Goal: Task Accomplishment & Management: Complete application form

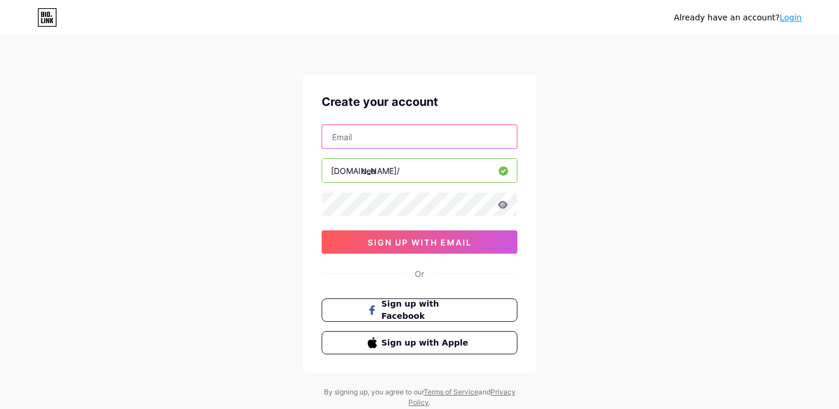
click at [364, 136] on input "text" at bounding box center [419, 136] width 195 height 23
click at [411, 132] on input "[PERSON_NAME][DEMOGRAPHIC_DATA]" at bounding box center [419, 136] width 195 height 23
type input "[PERSON_NAME][EMAIL_ADDRESS][DOMAIN_NAME]"
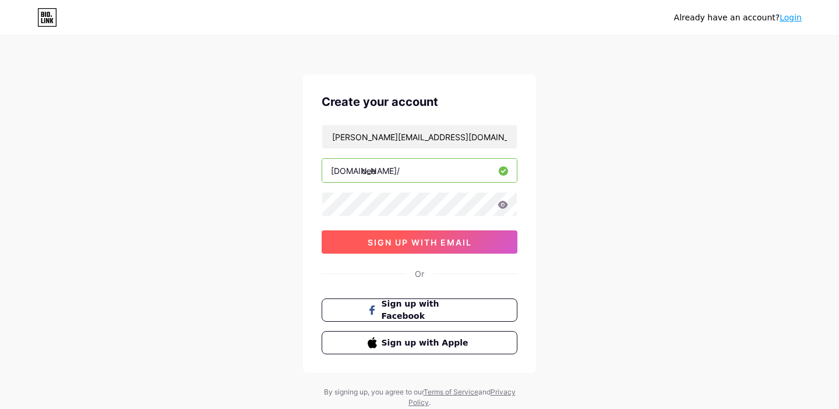
click at [432, 244] on span "sign up with email" at bounding box center [419, 243] width 104 height 10
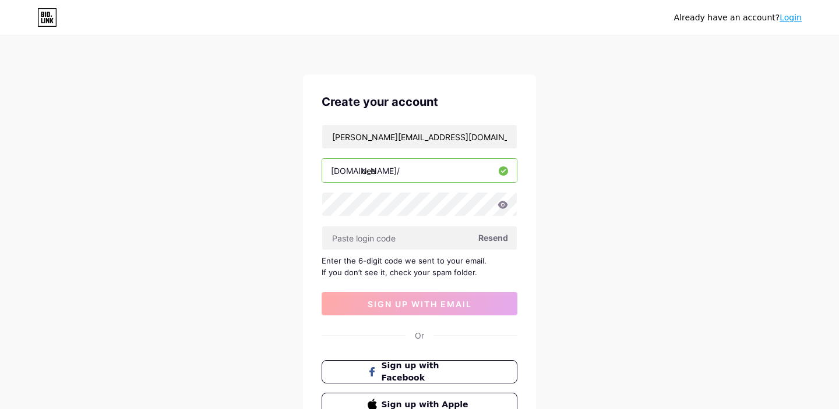
click at [489, 237] on span "Resend" at bounding box center [493, 238] width 30 height 12
click at [388, 236] on input "text" at bounding box center [419, 238] width 195 height 23
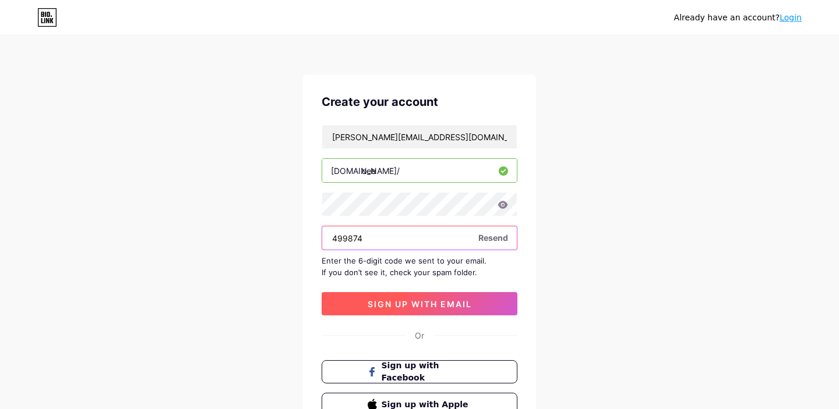
type input "499874"
click at [415, 302] on span "sign up with email" at bounding box center [419, 304] width 104 height 10
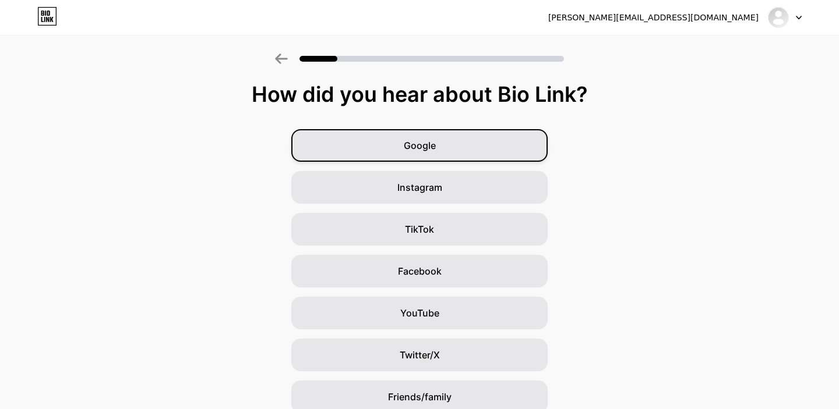
click at [411, 143] on span "Google" at bounding box center [420, 146] width 32 height 14
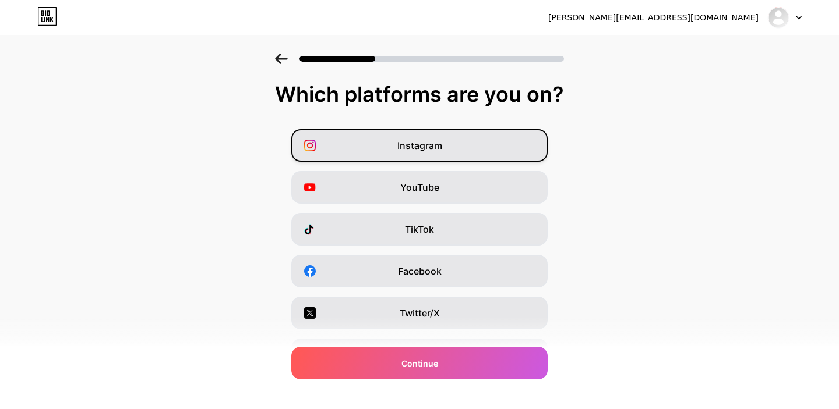
click at [436, 147] on span "Instagram" at bounding box center [419, 146] width 45 height 14
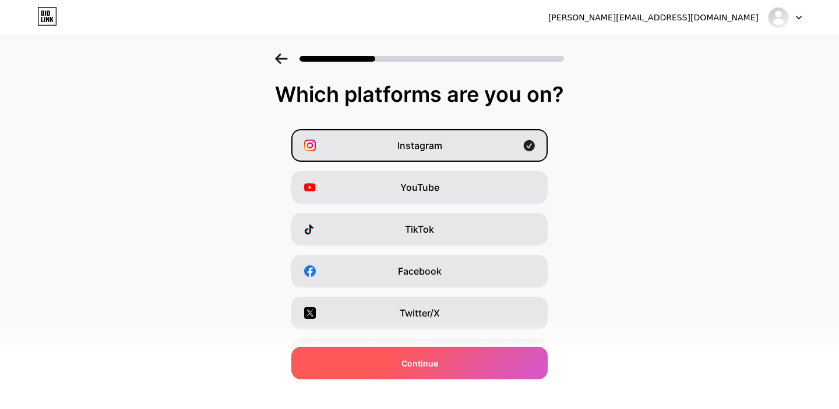
click at [418, 360] on span "Continue" at bounding box center [419, 364] width 37 height 12
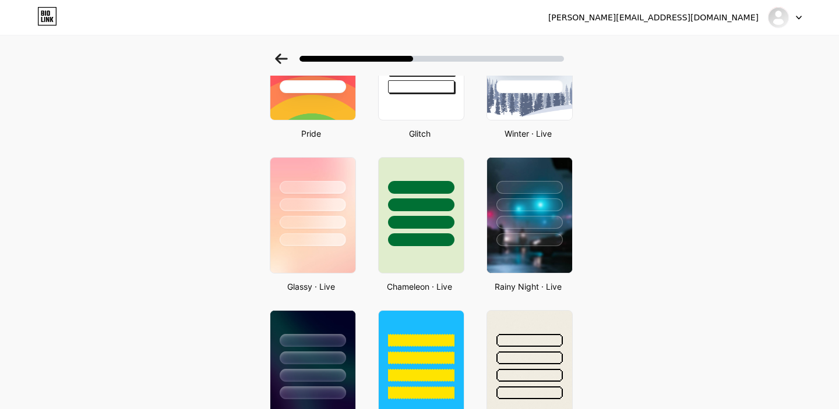
scroll to position [292, 0]
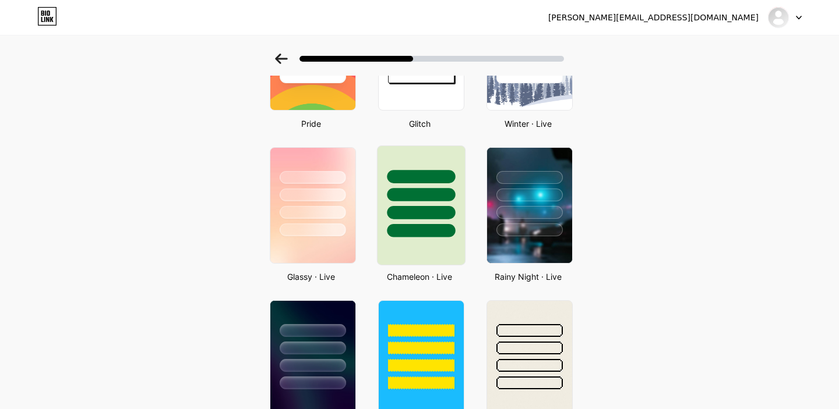
click at [426, 213] on div at bounding box center [421, 212] width 68 height 13
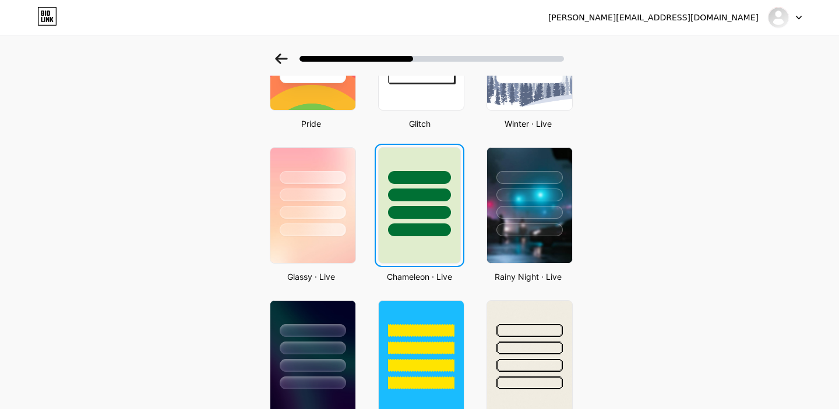
scroll to position [0, 0]
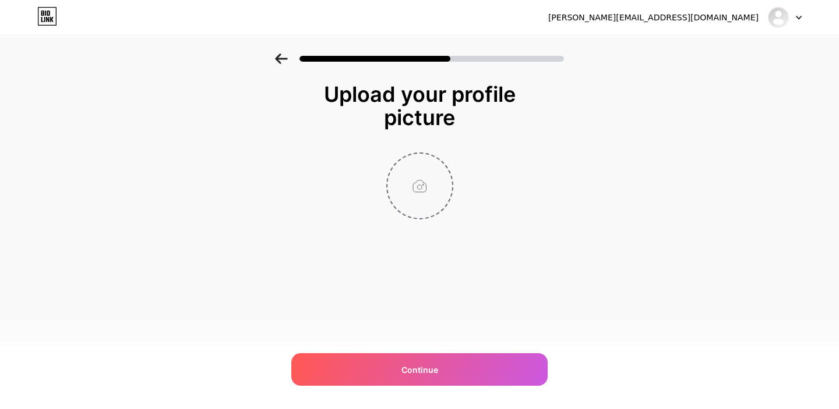
click at [421, 171] on input "file" at bounding box center [419, 186] width 65 height 65
type input "C:\fakepath\424685257_1377059123014506_197492290624639047_n.jpg"
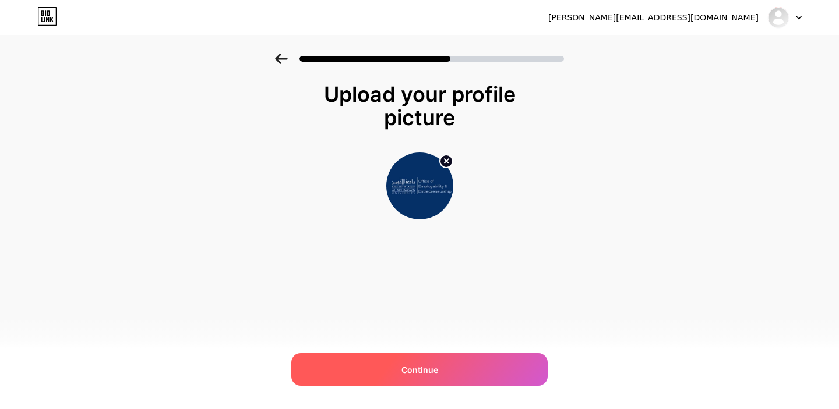
click at [415, 372] on span "Continue" at bounding box center [419, 370] width 37 height 12
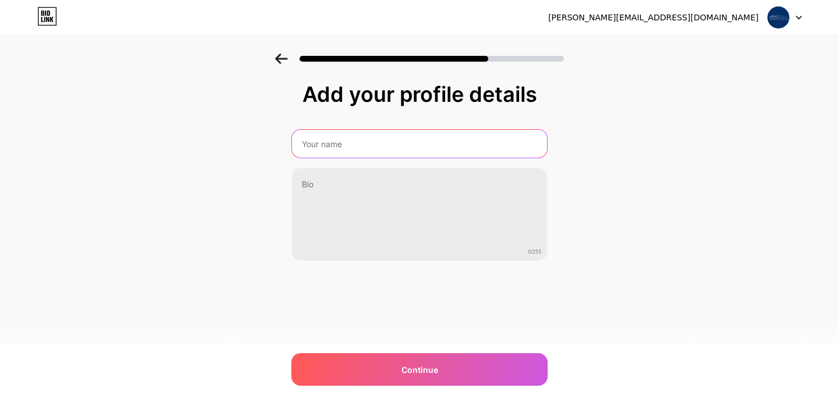
click at [349, 148] on input "text" at bounding box center [419, 144] width 255 height 28
click at [423, 144] on input "Office of Employability &" at bounding box center [419, 144] width 257 height 28
click at [372, 146] on input "Office of Employability & Entrepreneurship" at bounding box center [419, 144] width 257 height 28
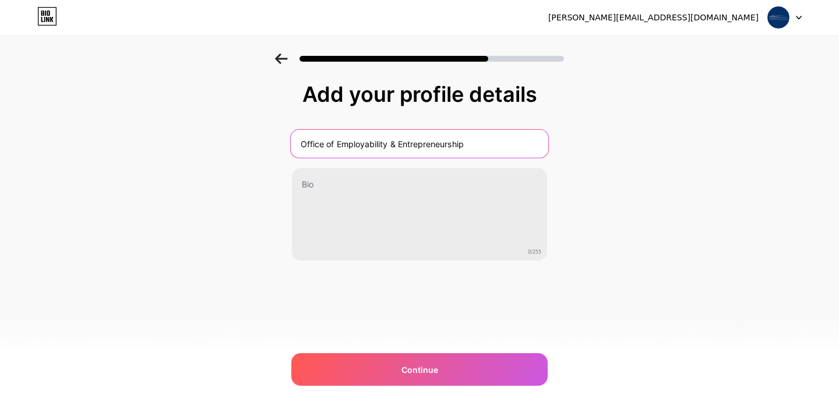
paste input "Employability & Entrepreneurship Office"
type input "Employability & Entrepreneurship Office"
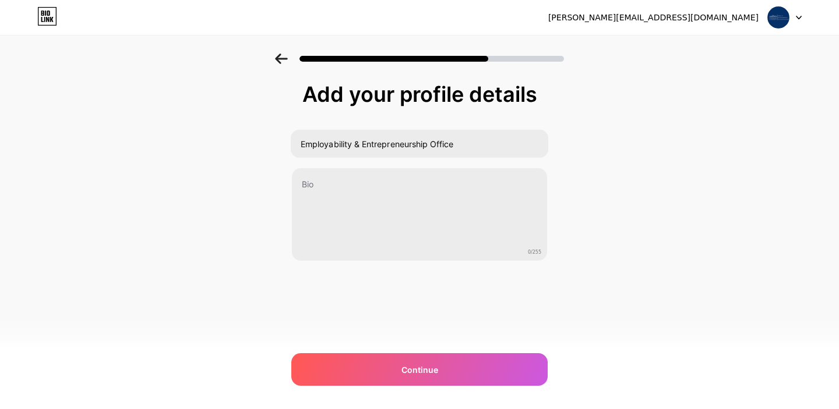
click at [605, 193] on div "Add your profile details Employability & Entrepreneurship Office 0/255 Continue…" at bounding box center [419, 187] width 839 height 266
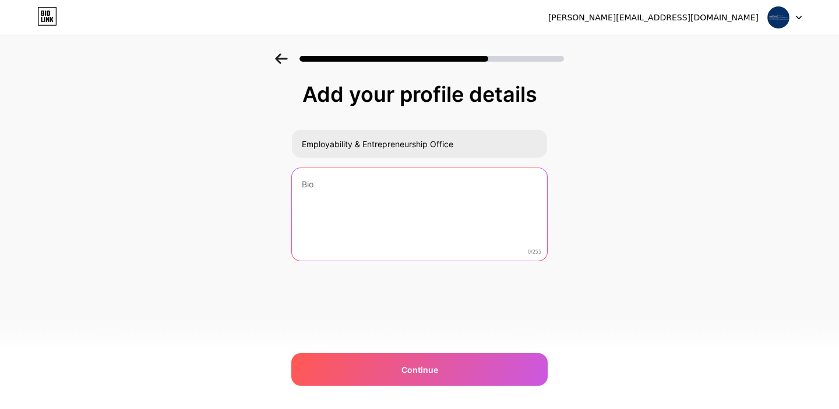
click at [369, 181] on textarea at bounding box center [419, 215] width 255 height 94
paste textarea "🚀Discover your Future(s) !"
type textarea "🚀Discover your Future(s) !"
drag, startPoint x: 416, startPoint y: 190, endPoint x: 291, endPoint y: 182, distance: 124.9
click at [291, 182] on textarea "🚀Discover your Future(s) !" at bounding box center [419, 215] width 257 height 95
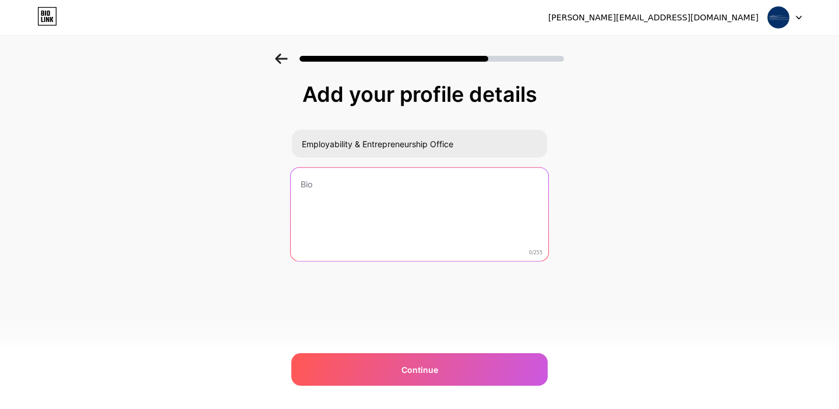
paste textarea "🚀Discover your Future(s) !"
click at [310, 185] on textarea "🚀Discover your Future(s) !" at bounding box center [419, 215] width 257 height 95
type textarea "🚀 Discover your Future(s) !"
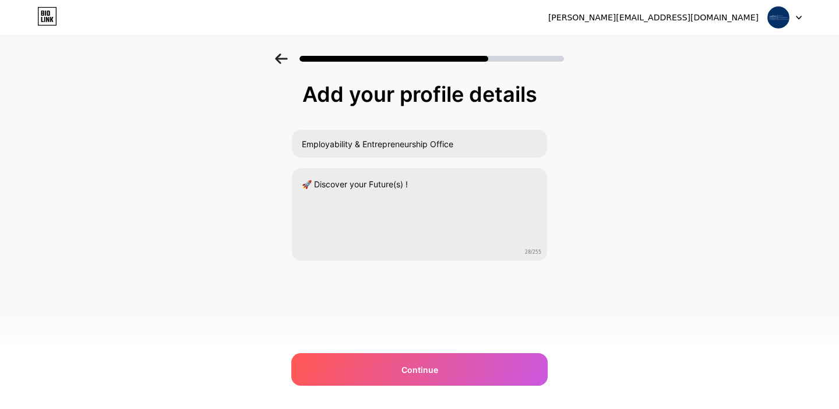
click at [494, 313] on div "Add your profile details Employability & Entrepreneurship Office 🚀 Discover you…" at bounding box center [419, 201] width 256 height 237
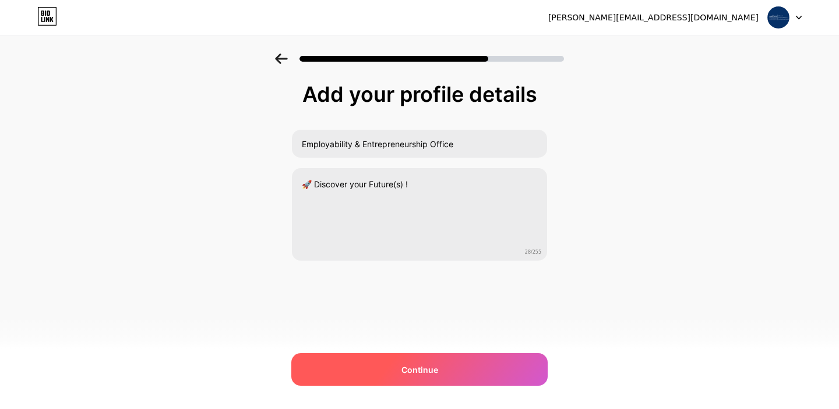
click at [414, 361] on div "Continue" at bounding box center [419, 369] width 256 height 33
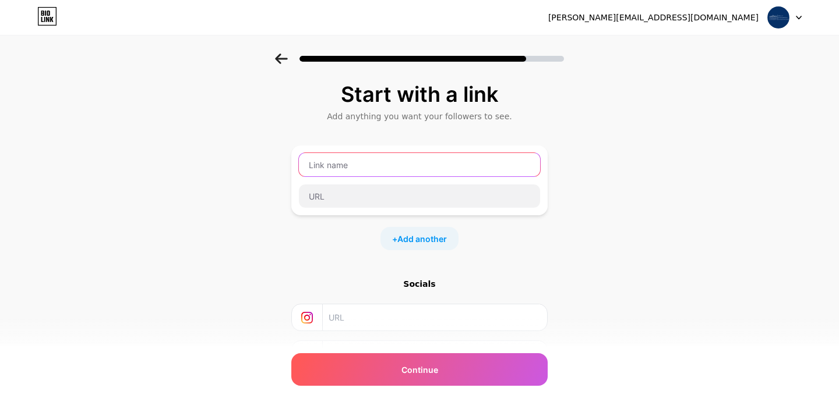
click at [347, 166] on input "text" at bounding box center [419, 164] width 241 height 23
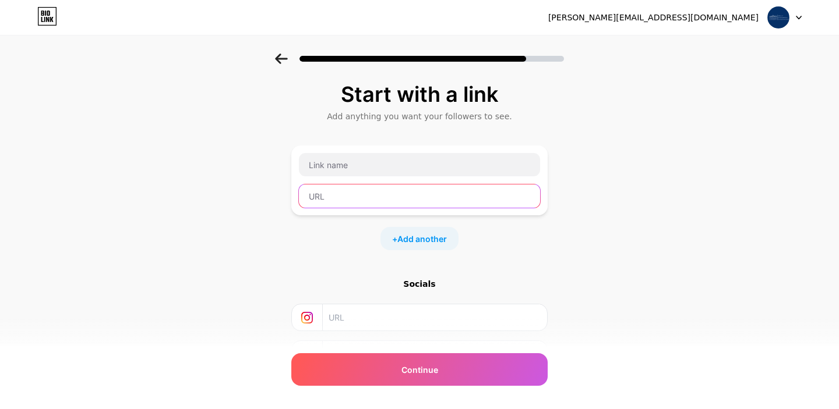
click at [338, 201] on input "text" at bounding box center [419, 196] width 241 height 23
type input "oee"
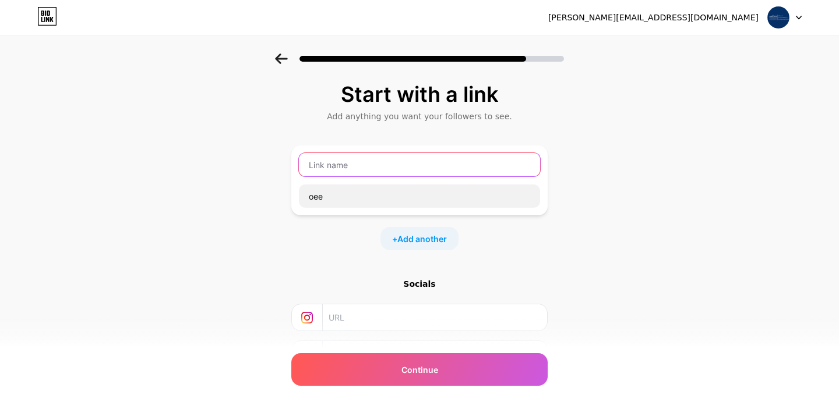
click at [336, 166] on input "text" at bounding box center [419, 164] width 241 height 23
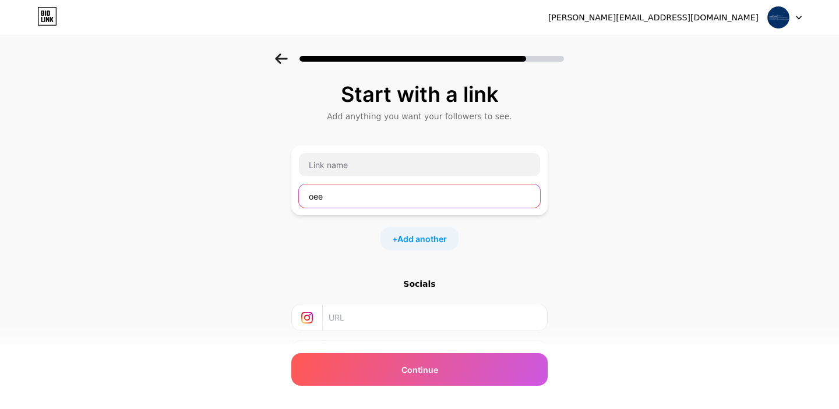
click at [341, 195] on input "oee" at bounding box center [419, 196] width 241 height 23
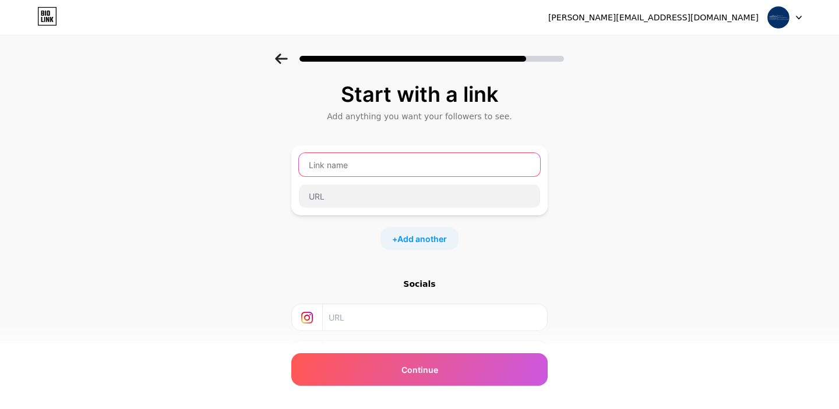
click at [335, 169] on input "text" at bounding box center [419, 164] width 241 height 23
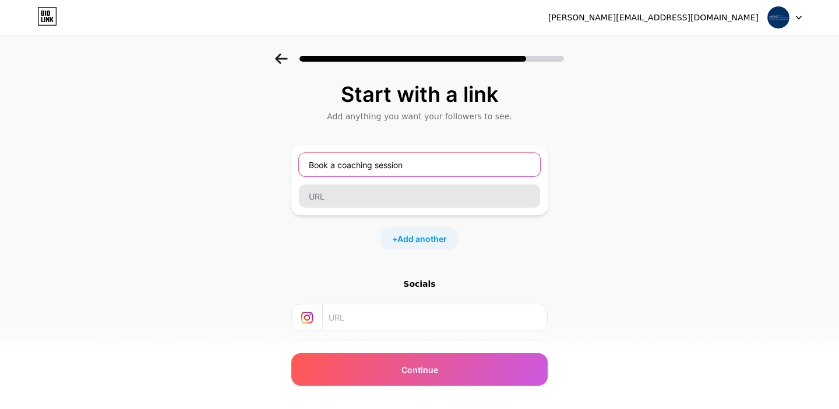
type input "Book a coaching session"
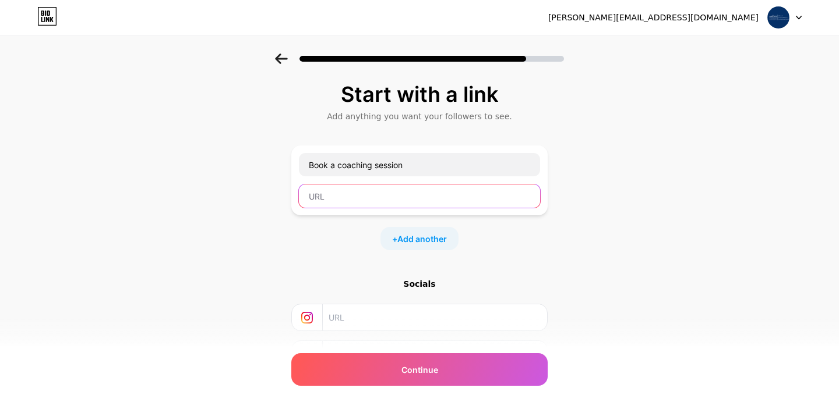
click at [356, 201] on input "text" at bounding box center [419, 196] width 241 height 23
paste input "[URL][DOMAIN_NAME]"
type input "[URL][DOMAIN_NAME]"
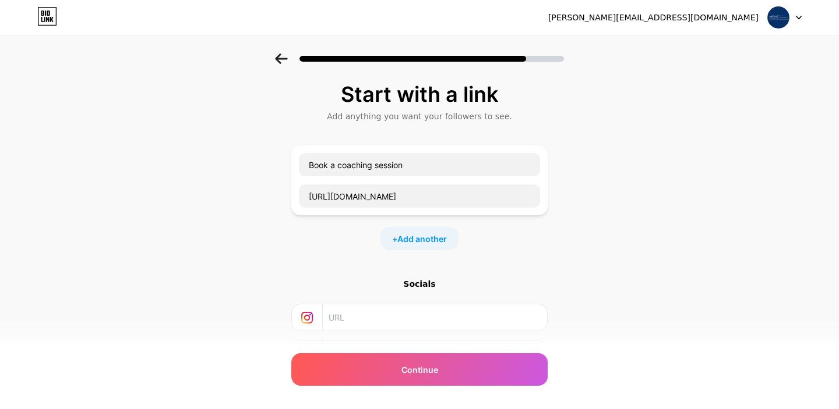
click at [338, 236] on div "+ Add another" at bounding box center [419, 238] width 256 height 23
click at [406, 239] on span "Add another" at bounding box center [421, 239] width 49 height 12
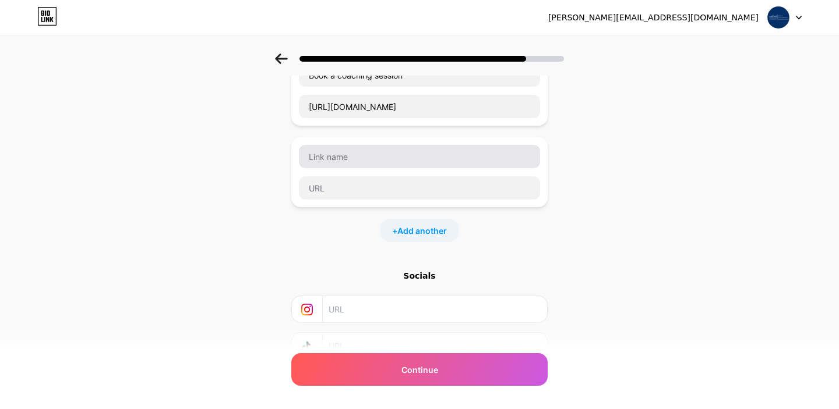
scroll to position [75, 0]
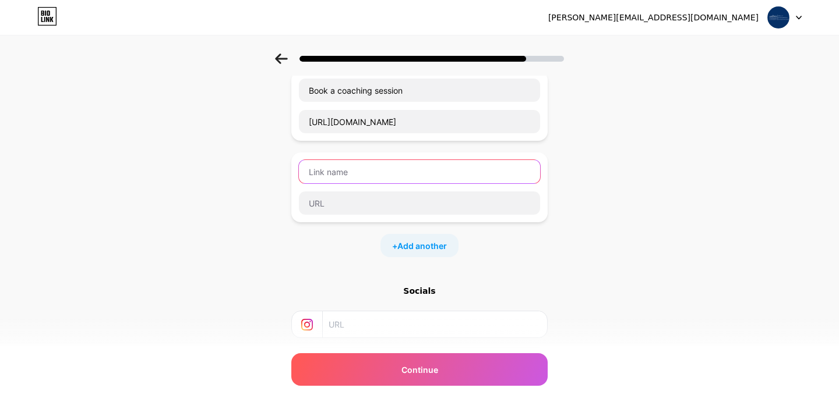
click at [355, 174] on input "text" at bounding box center [419, 171] width 241 height 23
click at [368, 170] on input "Sign up for Kickoff" at bounding box center [419, 171] width 241 height 23
click at [394, 172] on input "Sign up for Launch EVent (" at bounding box center [419, 171] width 241 height 23
click at [427, 173] on input "Sign up for Launch Event (" at bounding box center [419, 171] width 241 height 23
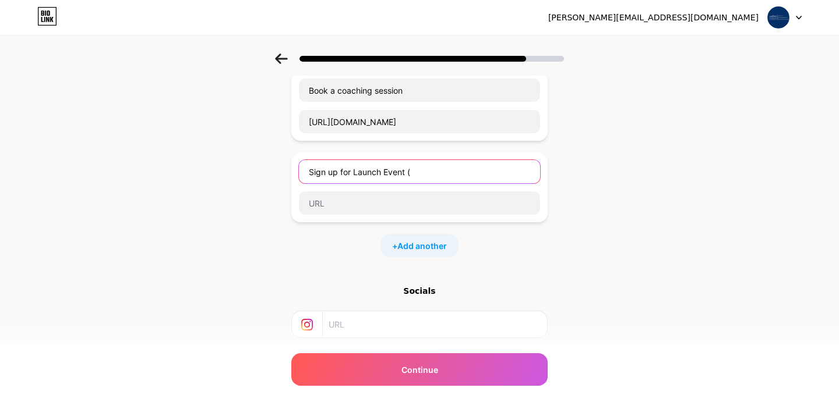
click at [355, 172] on input "Sign up for Launch Event (" at bounding box center [419, 171] width 241 height 23
click at [396, 176] on input "Launch Event (" at bounding box center [419, 171] width 241 height 23
type input "Launch Event ([DATE])"
click at [407, 245] on span "Add another" at bounding box center [421, 246] width 49 height 12
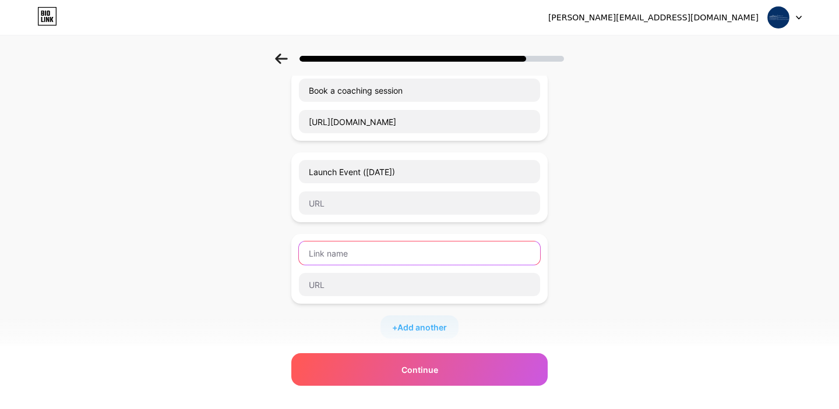
click at [379, 249] on input "text" at bounding box center [419, 253] width 241 height 23
type input "Apply for Ventures Adventure"
click at [402, 330] on span "Add another" at bounding box center [421, 327] width 49 height 12
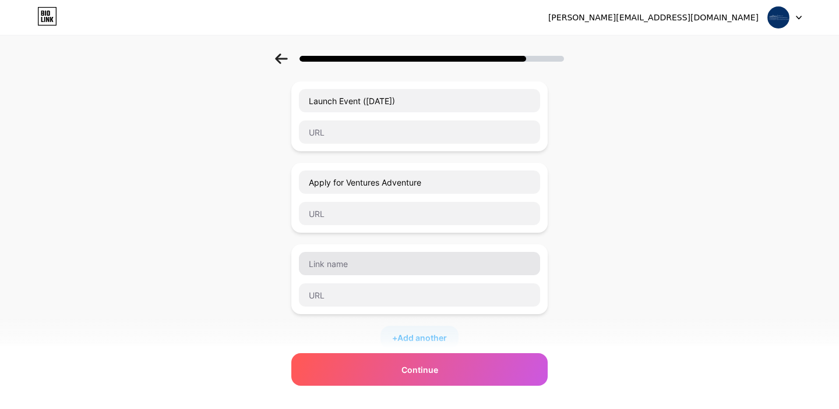
scroll to position [166, 0]
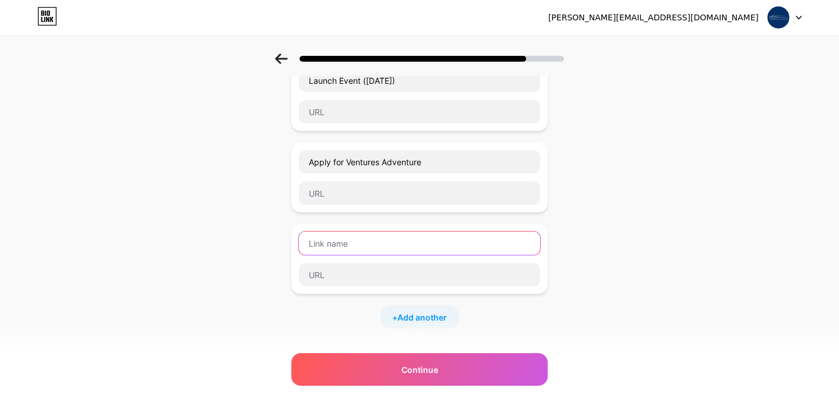
click at [351, 242] on input "text" at bounding box center [419, 243] width 241 height 23
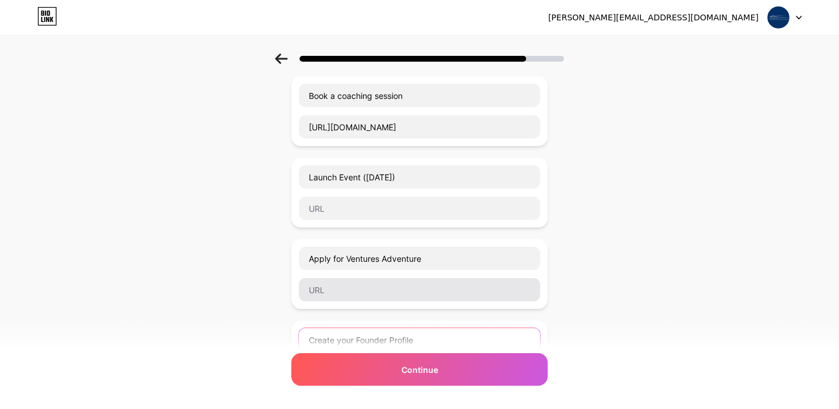
scroll to position [62, 0]
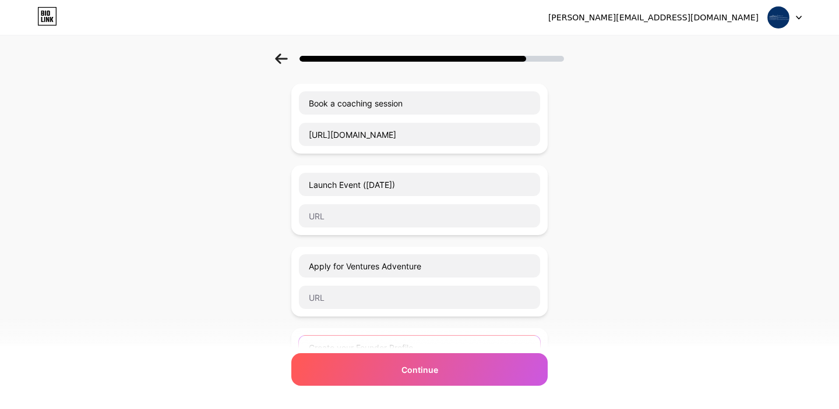
type input "Create your Founder Profile"
drag, startPoint x: 293, startPoint y: 186, endPoint x: 294, endPoint y: 93, distance: 93.8
click at [294, 93] on div "Book a coaching session [URL][DOMAIN_NAME] Launch Event ([DATE]) Apply for Vent…" at bounding box center [419, 258] width 256 height 349
click at [588, 151] on div "Start with a link Add anything you want your followers to see. Book a coaching …" at bounding box center [419, 319] width 839 height 654
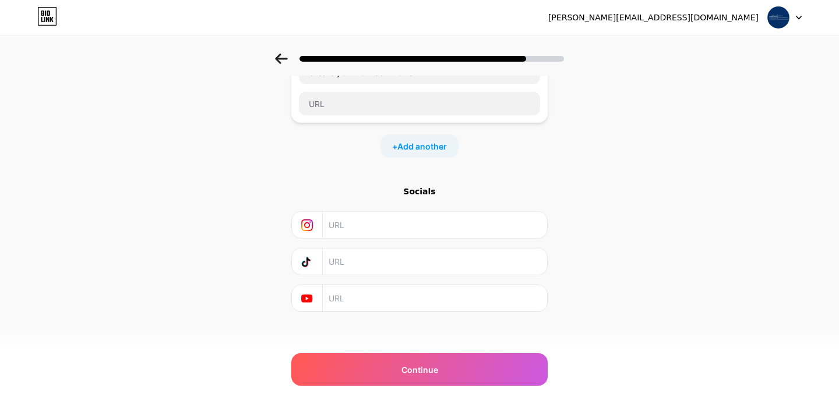
scroll to position [345, 0]
click at [370, 219] on input "text" at bounding box center [433, 217] width 211 height 26
paste input "[URL][DOMAIN_NAME][DOMAIN_NAME]"
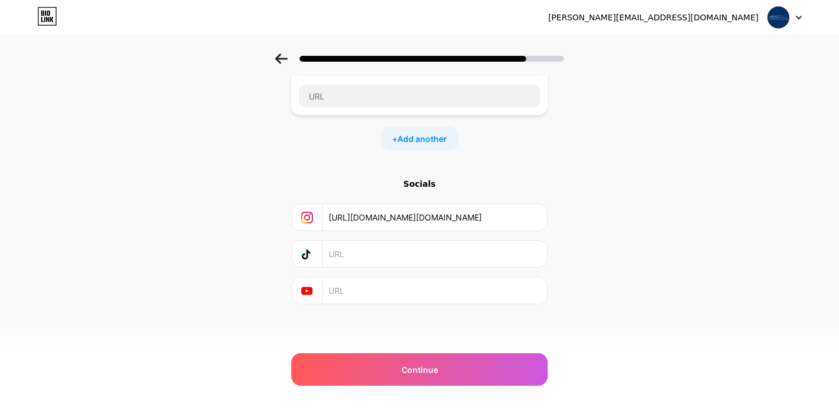
click at [593, 306] on div "Start with a link Add anything you want your followers to see. Book a coaching …" at bounding box center [419, 36] width 839 height 654
click at [511, 221] on input "[URL][DOMAIN_NAME][DOMAIN_NAME]" at bounding box center [433, 217] width 211 height 26
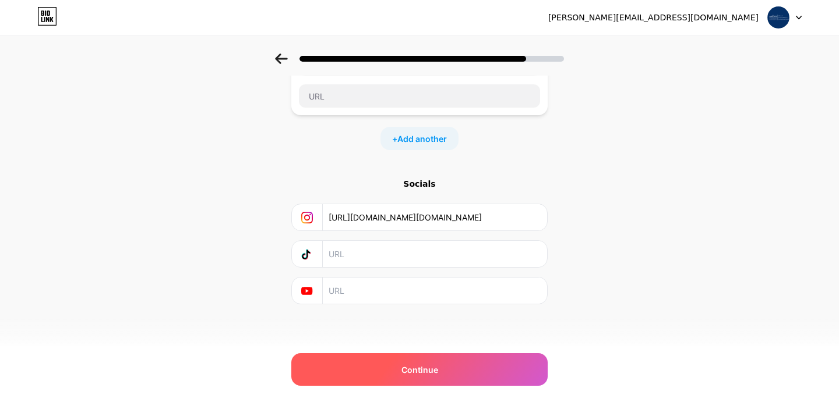
type input "[URL][DOMAIN_NAME][DOMAIN_NAME]"
click at [423, 361] on div "Continue" at bounding box center [419, 369] width 256 height 33
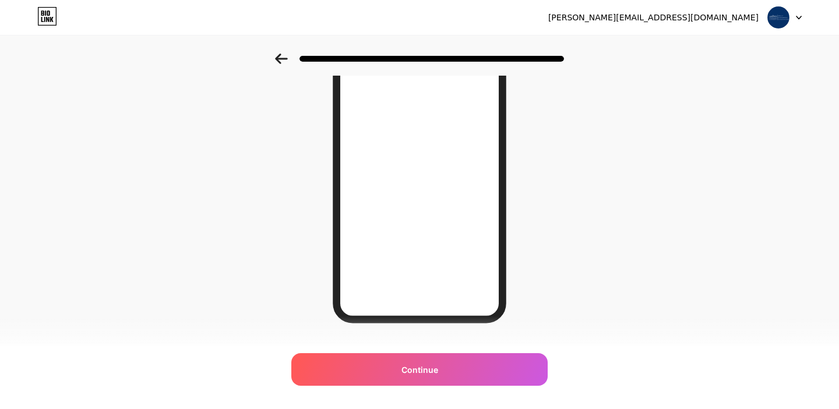
scroll to position [176, 0]
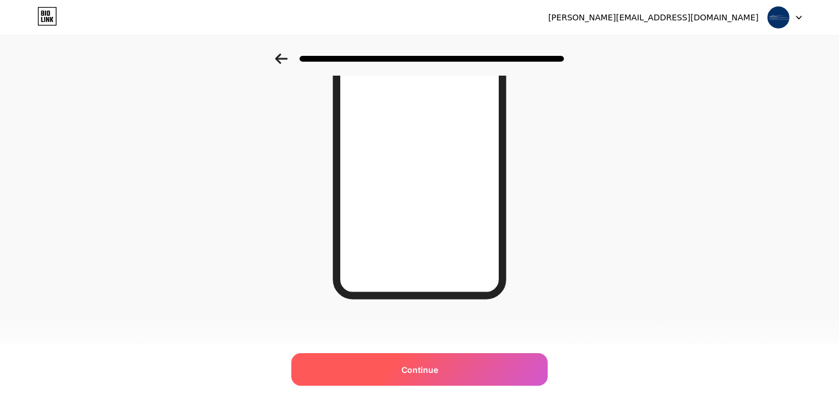
click at [413, 370] on span "Continue" at bounding box center [419, 370] width 37 height 12
